Goal: Task Accomplishment & Management: Manage account settings

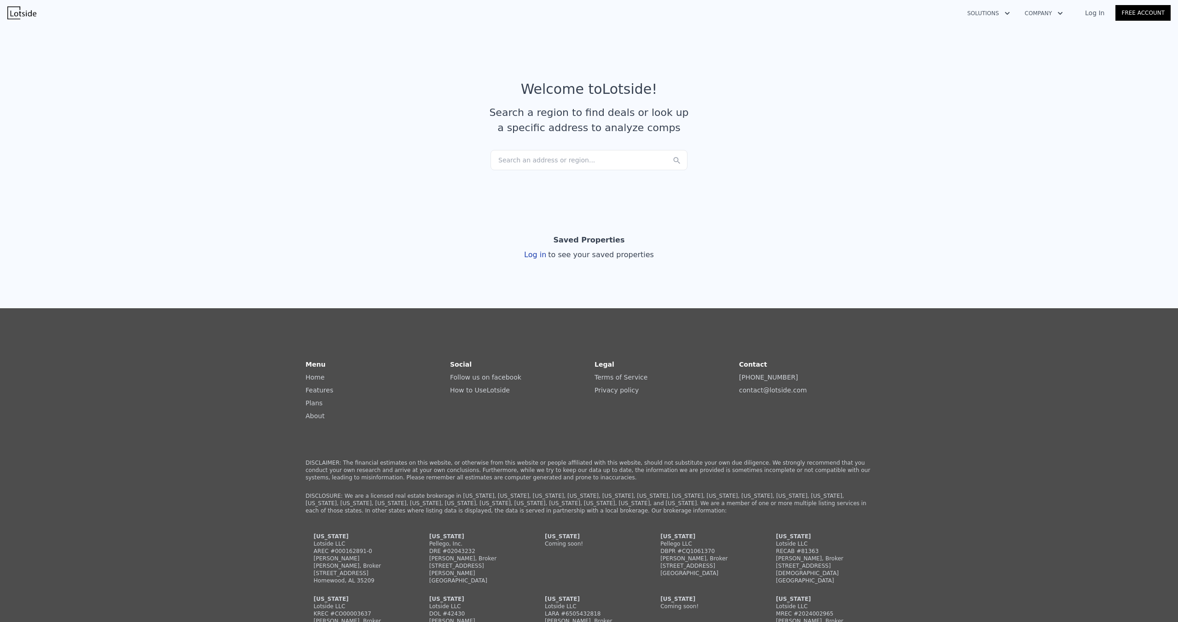
click at [1074, 17] on link "Log In" at bounding box center [1094, 12] width 41 height 9
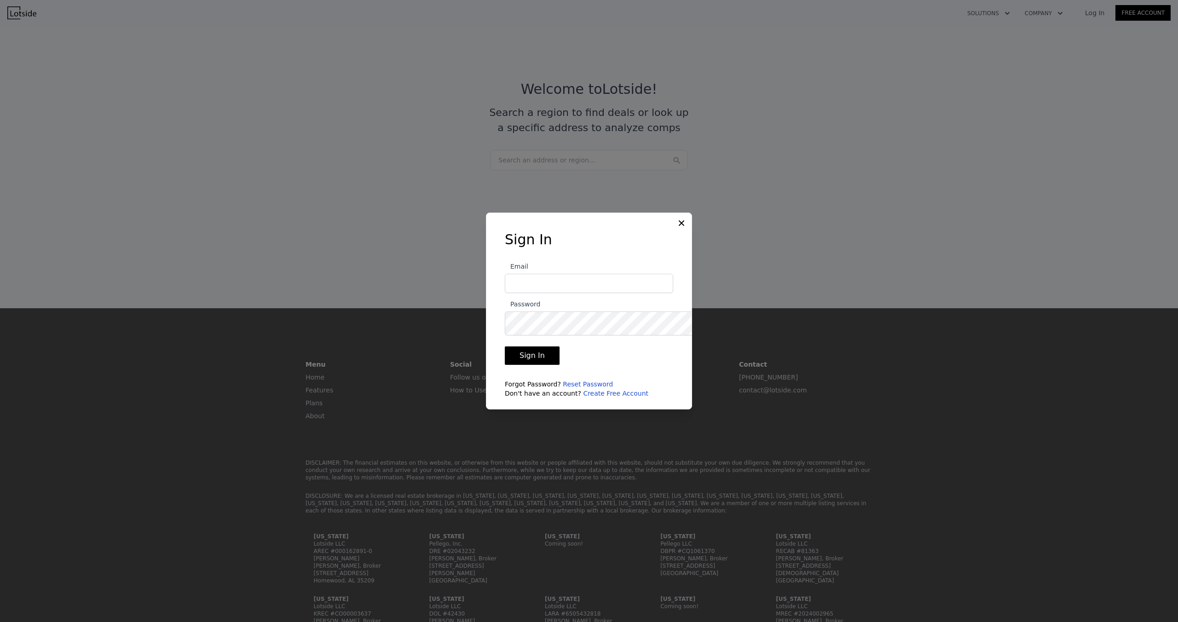
type input "byron.grier22@gmail.com"
click at [509, 365] on button "Sign In" at bounding box center [532, 356] width 55 height 18
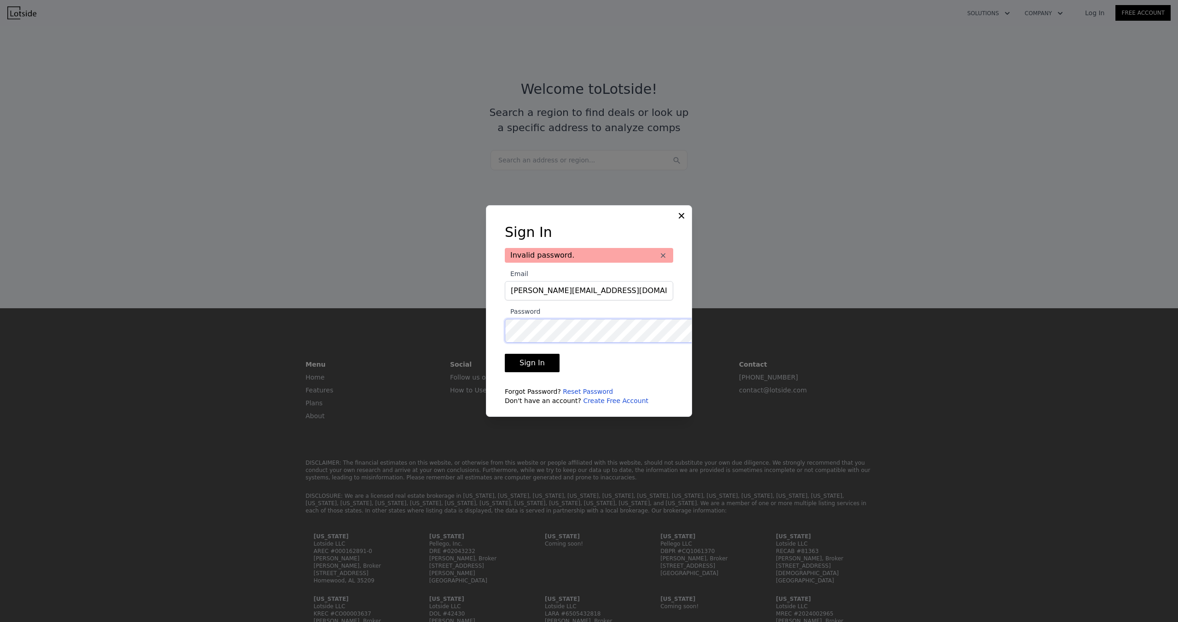
click at [505, 354] on button "Sign In" at bounding box center [532, 363] width 55 height 18
click at [413, 358] on div at bounding box center [589, 311] width 1178 height 622
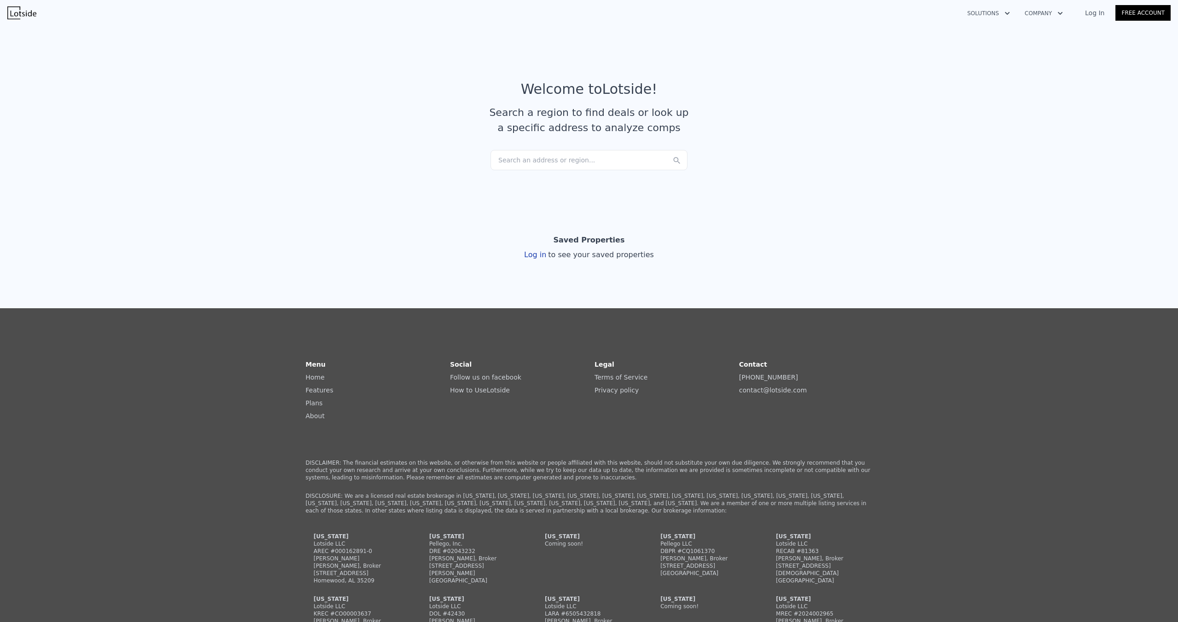
click at [1077, 17] on link "Log In" at bounding box center [1094, 12] width 41 height 9
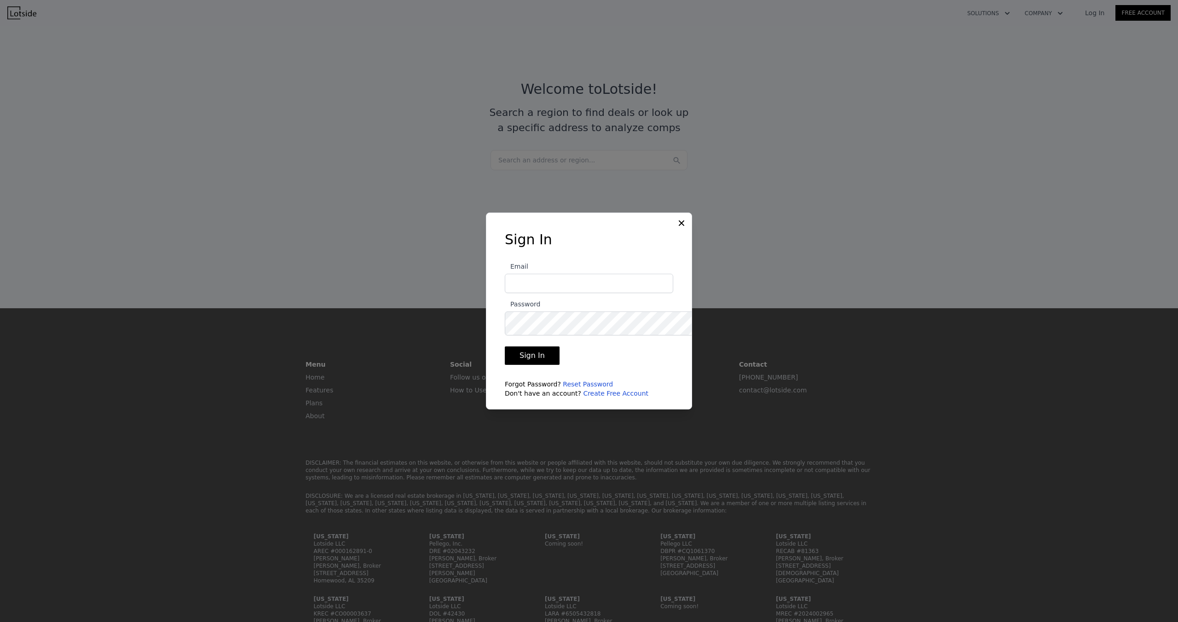
type input "byron.grier22@gmail.com"
click at [523, 365] on button "Sign In" at bounding box center [532, 356] width 55 height 18
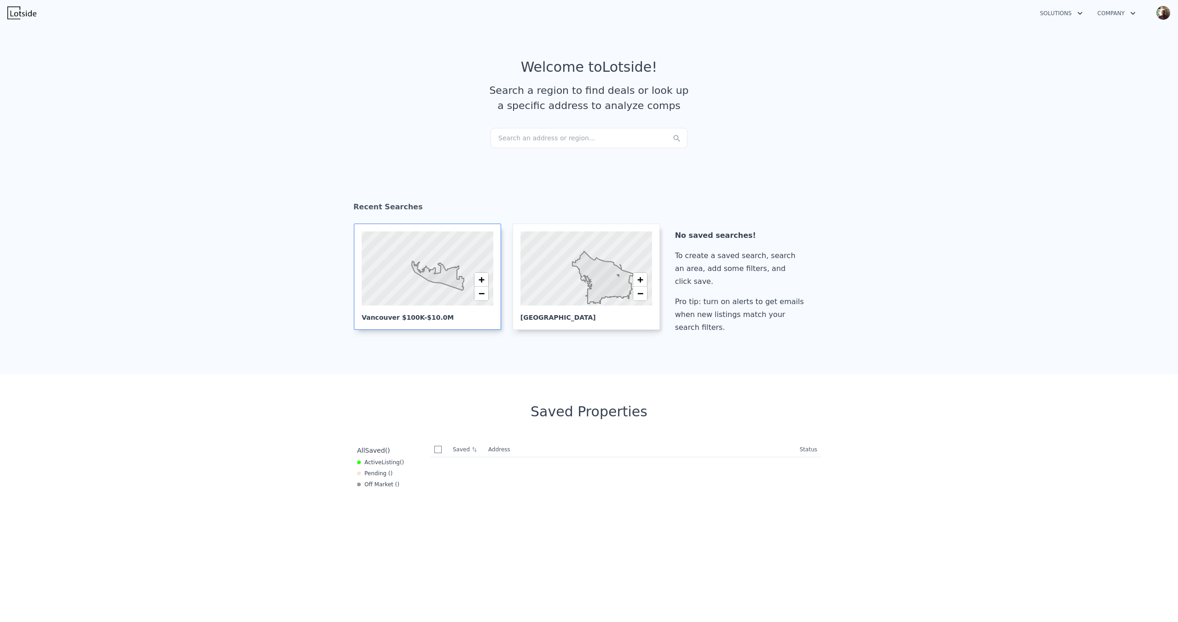
click at [385, 333] on div at bounding box center [444, 277] width 198 height 111
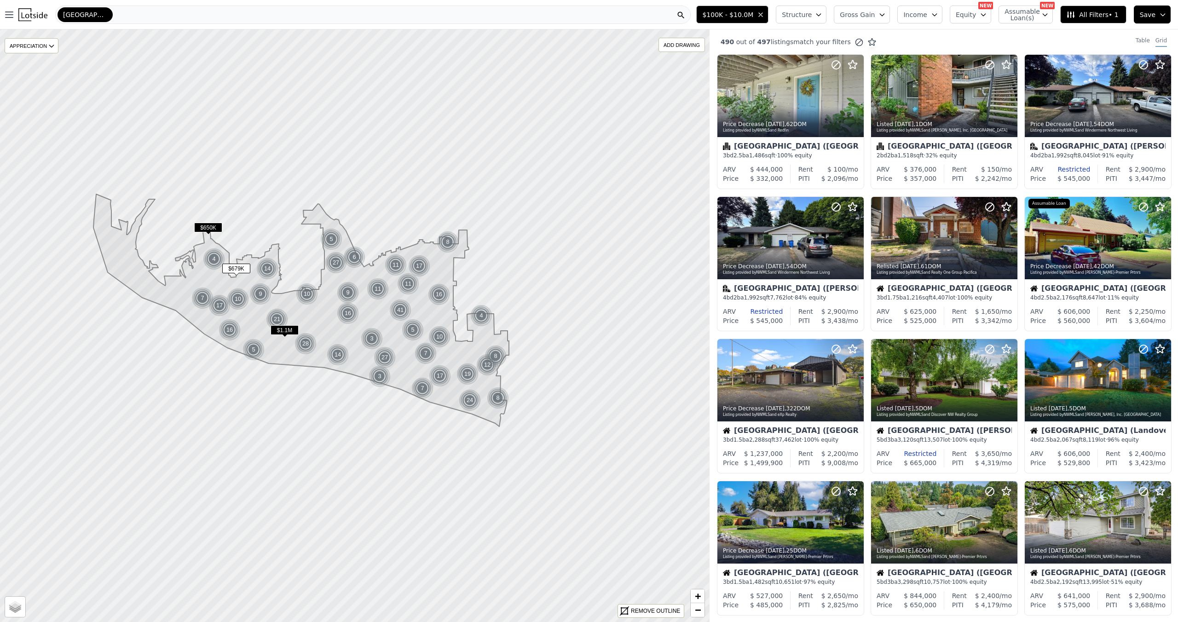
click at [1140, 17] on span "Save" at bounding box center [1148, 14] width 16 height 9
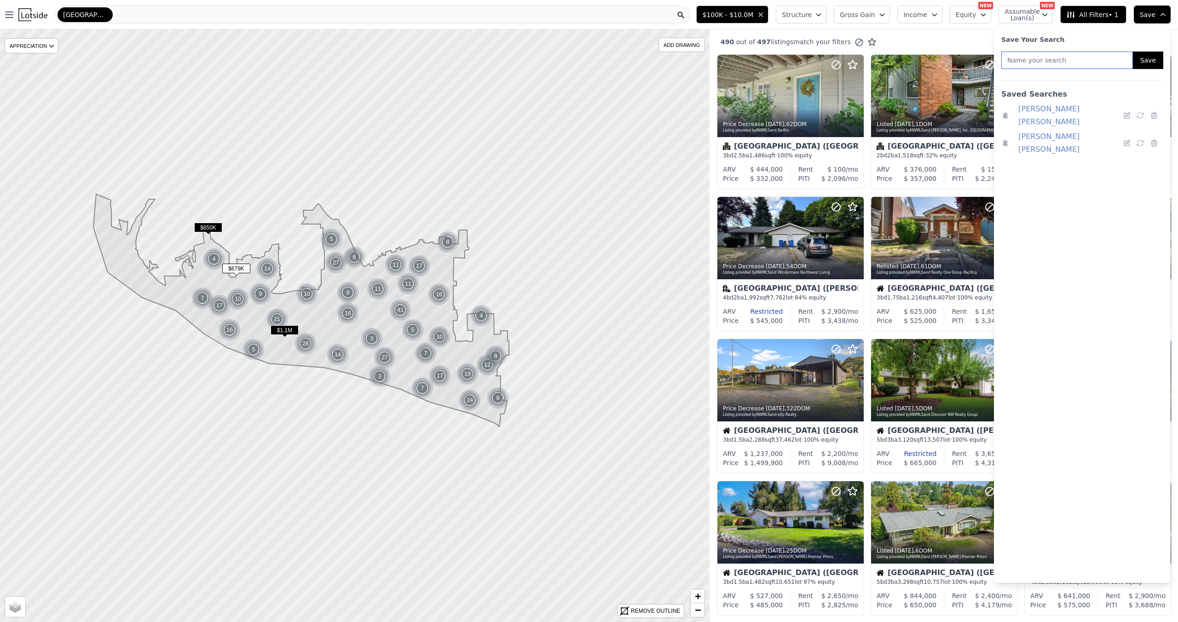
click at [1018, 69] on input "text" at bounding box center [1068, 60] width 132 height 17
type input "b"
type input "Byron Lee Grier"
click at [1142, 69] on button "Save" at bounding box center [1148, 60] width 30 height 17
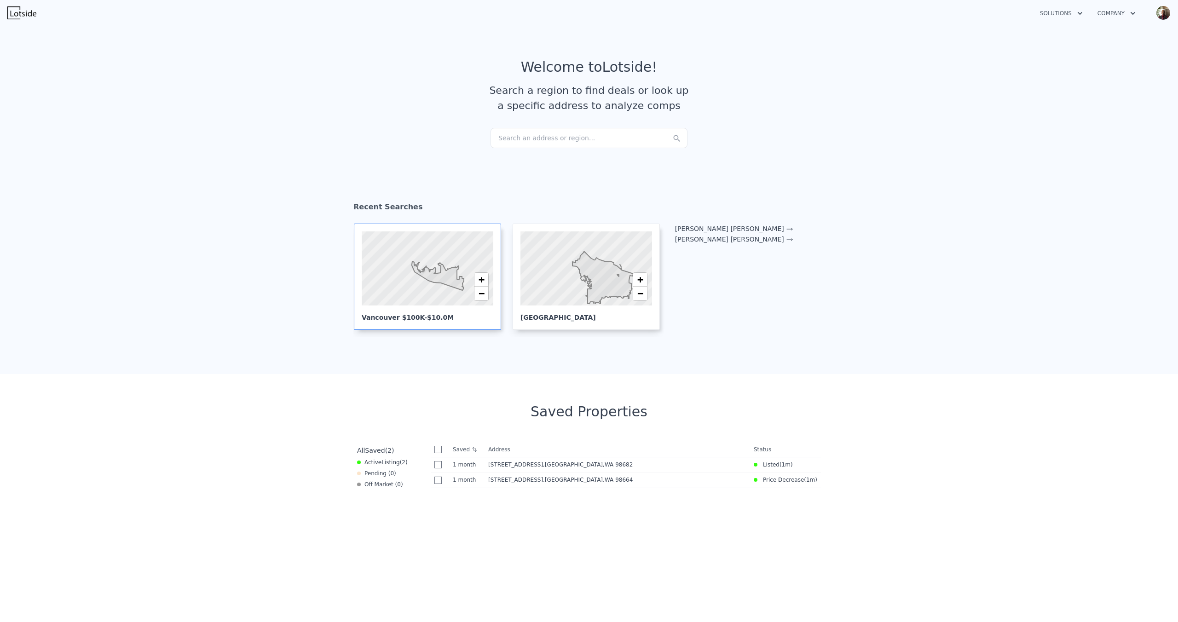
click at [412, 290] on icon at bounding box center [438, 275] width 52 height 29
